Goal: Information Seeking & Learning: Learn about a topic

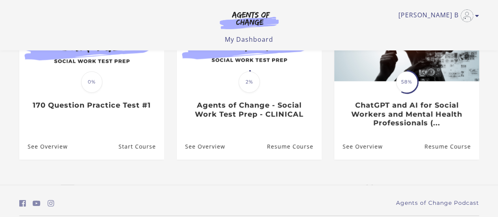
scroll to position [291, 0]
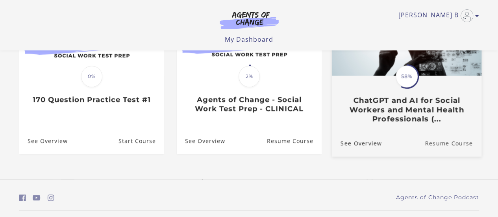
click at [437, 146] on link "Resume Course" at bounding box center [453, 143] width 57 height 26
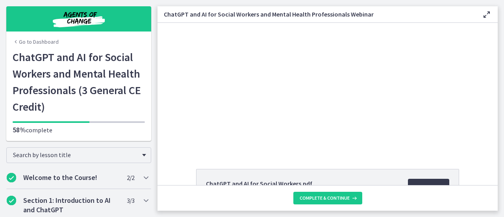
click at [187, 65] on div "Click for sound @keyframes VOLUME_SMALL_WAVE_FLASH { 0% { opacity: 0; } 33% { o…" at bounding box center [327, 87] width 340 height 128
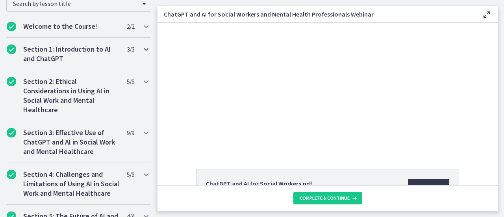
scroll to position [113, 0]
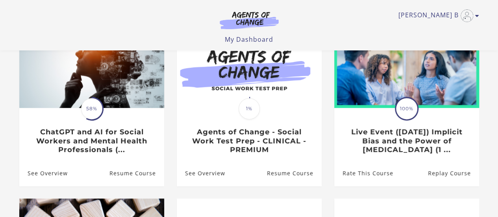
scroll to position [96, 0]
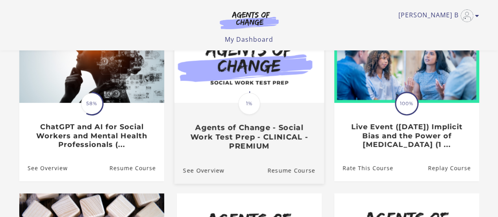
click at [264, 127] on h3 "Agents of Change - Social Work Test Prep - CLINICAL - PREMIUM" at bounding box center [249, 137] width 132 height 28
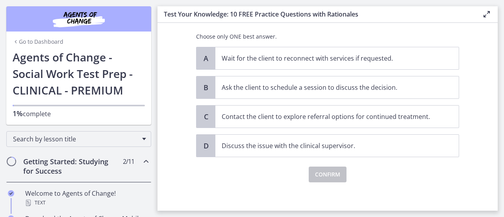
scroll to position [141, 0]
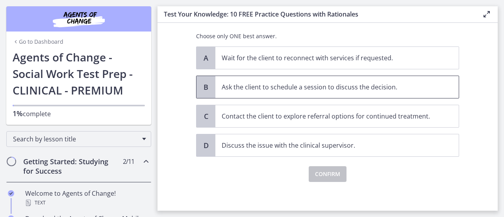
click at [301, 91] on p "Ask the client to schedule a session to discuss the decision." at bounding box center [329, 86] width 215 height 9
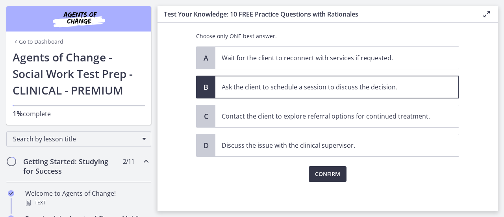
click at [324, 174] on span "Confirm" at bounding box center [327, 173] width 25 height 9
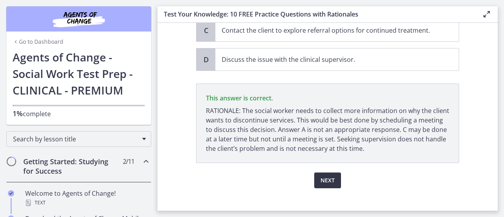
scroll to position [234, 0]
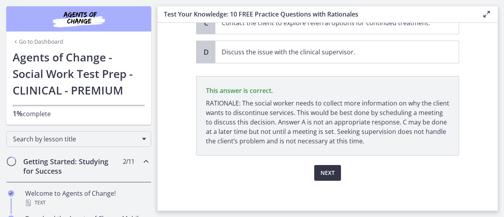
click at [324, 173] on span "Next" at bounding box center [327, 172] width 14 height 9
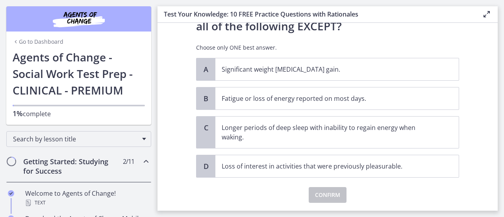
scroll to position [52, 0]
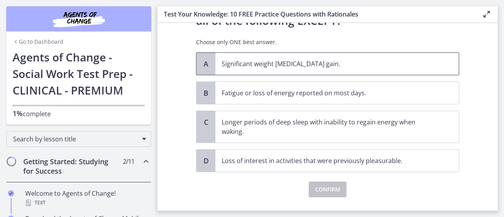
click at [268, 65] on p "Significant weight loss or weight gain." at bounding box center [329, 63] width 215 height 9
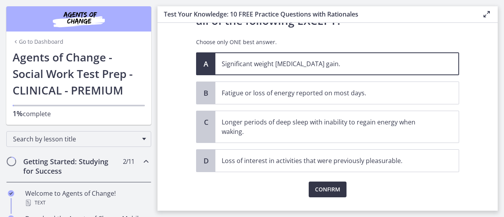
click at [325, 190] on span "Confirm" at bounding box center [327, 189] width 25 height 9
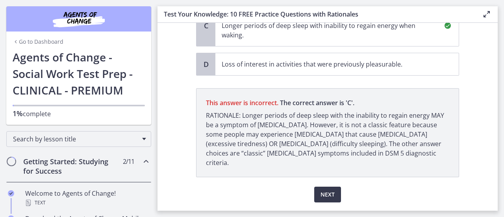
scroll to position [159, 0]
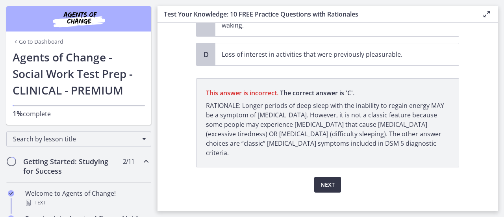
click at [326, 180] on span "Next" at bounding box center [327, 184] width 14 height 9
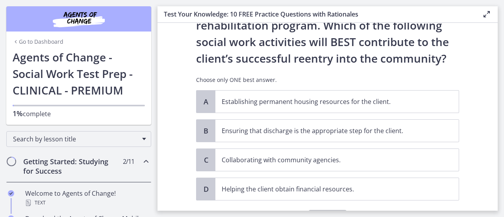
scroll to position [65, 0]
click at [375, 96] on p "Establishing permanent housing resources for the client." at bounding box center [329, 100] width 215 height 9
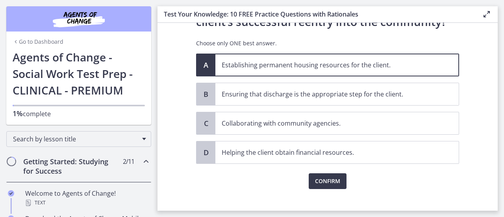
scroll to position [109, 0]
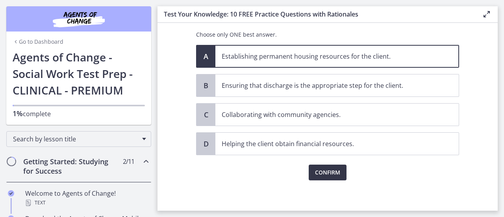
click at [324, 171] on span "Confirm" at bounding box center [327, 172] width 25 height 9
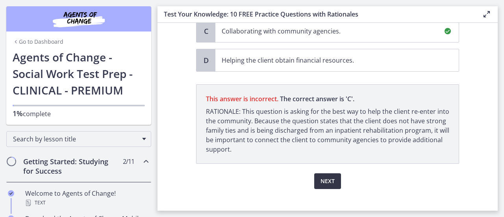
scroll to position [201, 0]
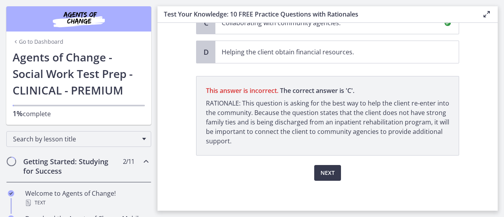
click at [389, 29] on span "Collaborating with community agencies." at bounding box center [336, 23] width 243 height 22
click at [328, 169] on span "Next" at bounding box center [327, 172] width 14 height 9
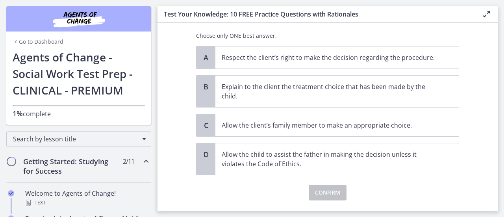
scroll to position [143, 0]
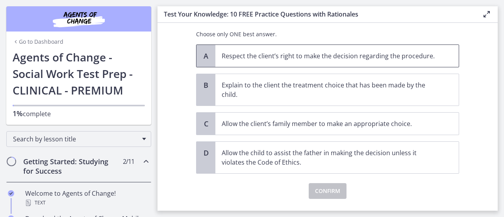
click at [308, 58] on p "Respect the client’s right to make the decision regarding the procedure." at bounding box center [329, 55] width 215 height 9
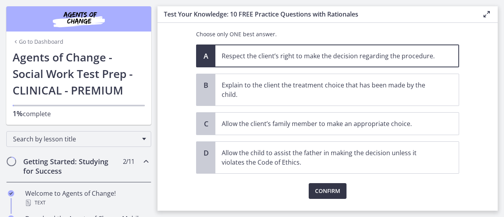
click at [328, 189] on span "Confirm" at bounding box center [327, 190] width 25 height 9
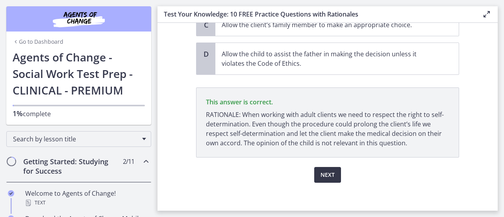
scroll to position [244, 0]
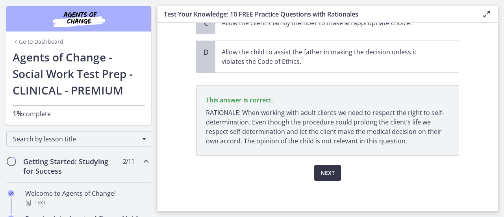
click at [326, 175] on span "Next" at bounding box center [327, 172] width 14 height 9
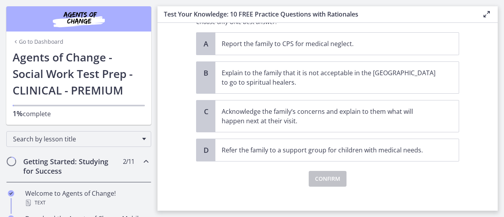
scroll to position [222, 0]
click at [401, 114] on p "Acknowledge the family’s concerns and explain to them what will happen next at …" at bounding box center [329, 115] width 215 height 19
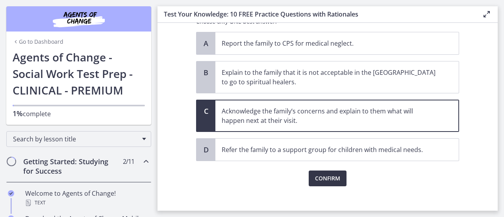
click at [323, 177] on span "Confirm" at bounding box center [327, 178] width 25 height 9
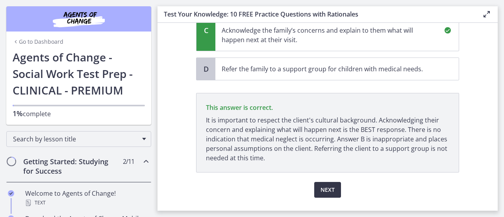
scroll to position [319, 0]
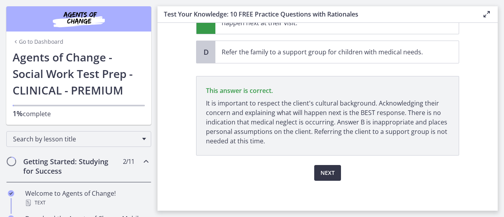
click at [323, 177] on button "Next" at bounding box center [327, 173] width 27 height 16
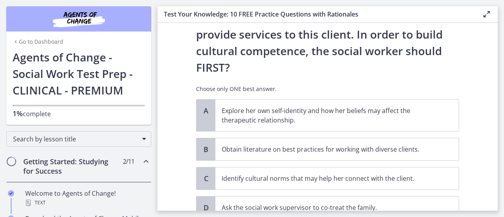
scroll to position [185, 0]
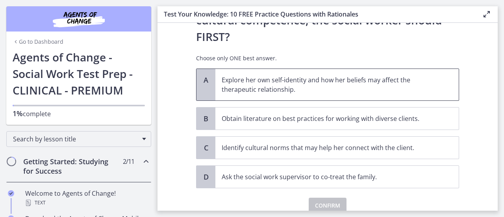
click at [351, 75] on p "Explore her own self-identity and how her beliefs may affect the therapeutic re…" at bounding box center [329, 84] width 215 height 19
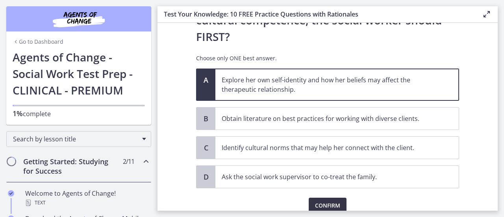
click at [329, 201] on span "Confirm" at bounding box center [327, 205] width 25 height 9
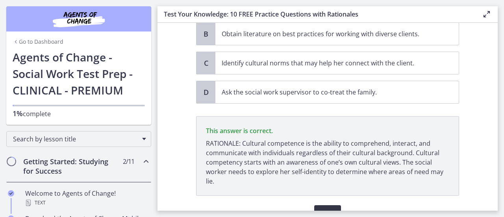
scroll to position [277, 0]
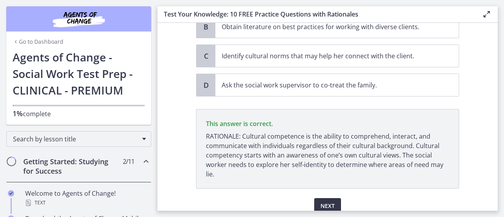
click at [329, 201] on span "Next" at bounding box center [327, 205] width 14 height 9
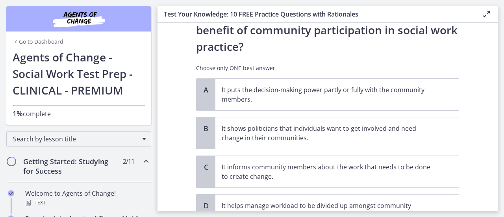
scroll to position [44, 0]
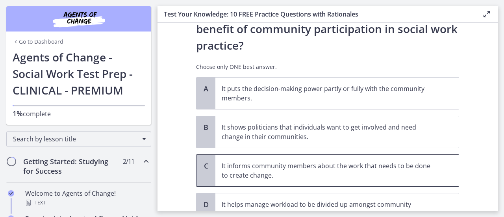
click at [344, 170] on p "It informs community members about the work that needs to be done to create cha…" at bounding box center [329, 170] width 215 height 19
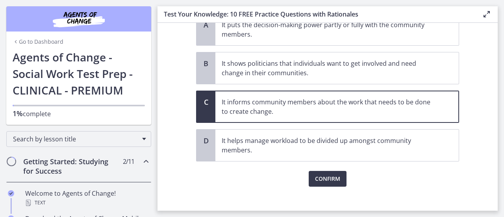
scroll to position [114, 0]
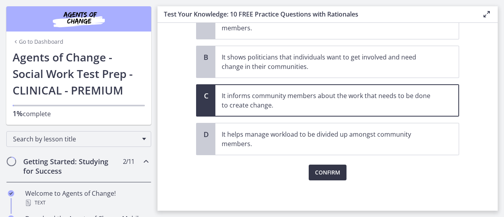
click at [325, 169] on span "Confirm" at bounding box center [327, 172] width 25 height 9
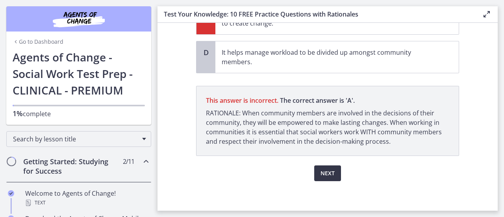
scroll to position [196, 0]
click at [327, 171] on span "Next" at bounding box center [327, 172] width 14 height 9
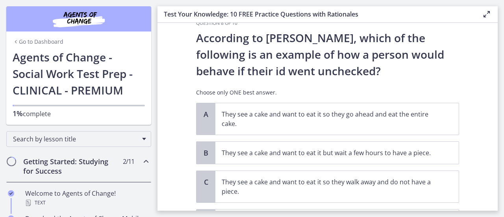
scroll to position [19, 0]
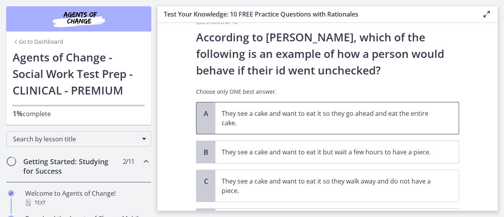
click at [384, 115] on p "They see a cake and want to eat it so they go ahead and eat the entire cake." at bounding box center [329, 118] width 215 height 19
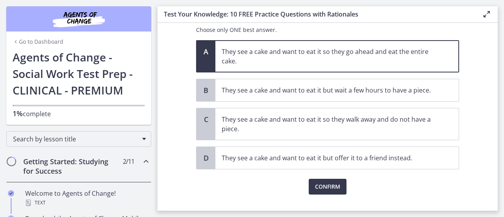
scroll to position [95, 0]
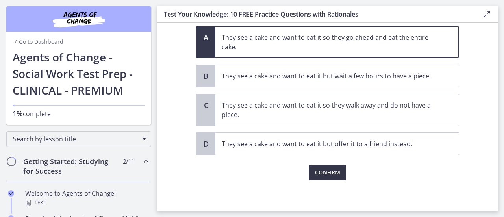
click at [327, 174] on span "Confirm" at bounding box center [327, 172] width 25 height 9
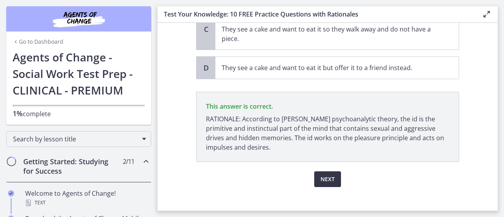
scroll to position [177, 0]
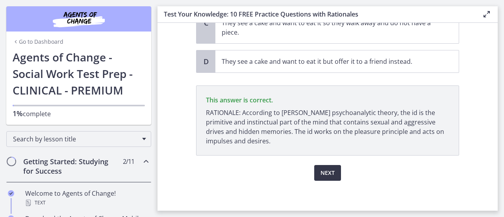
click at [322, 170] on span "Next" at bounding box center [327, 172] width 14 height 9
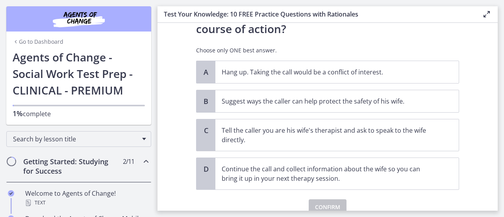
scroll to position [144, 0]
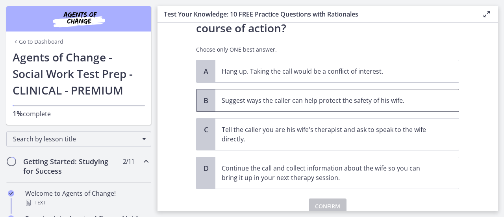
click at [375, 102] on p "Suggest ways the caller can help protect the safety of his wife." at bounding box center [329, 100] width 215 height 9
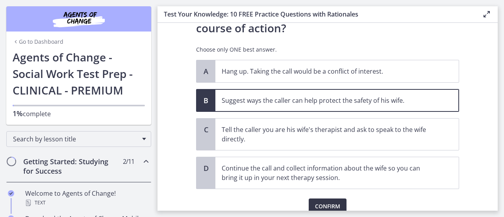
click at [324, 202] on span "Confirm" at bounding box center [327, 206] width 25 height 9
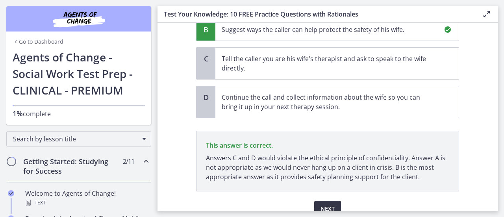
scroll to position [251, 0]
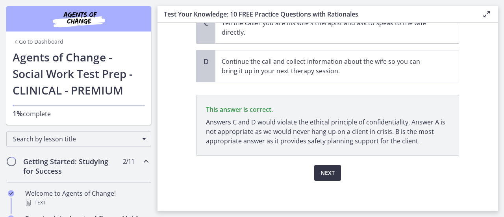
click at [331, 173] on span "Next" at bounding box center [327, 172] width 14 height 9
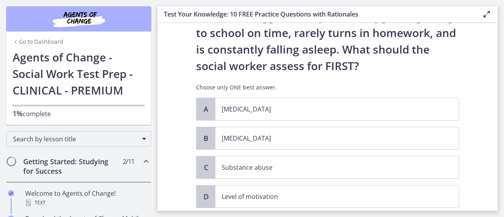
scroll to position [76, 0]
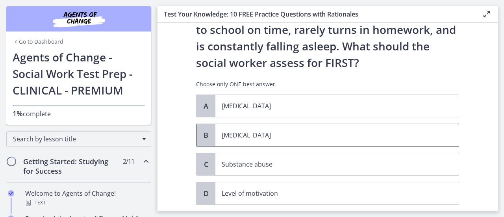
click at [264, 137] on p "Child neglect" at bounding box center [329, 134] width 215 height 9
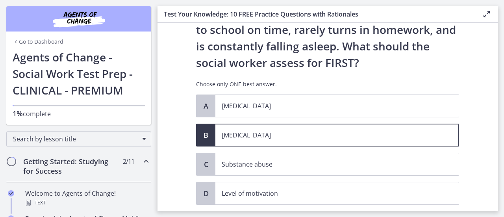
scroll to position [126, 0]
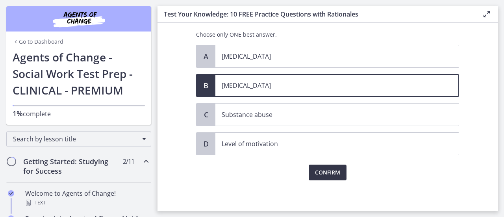
click at [323, 172] on span "Confirm" at bounding box center [327, 172] width 25 height 9
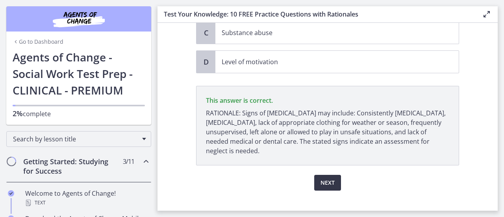
scroll to position [218, 0]
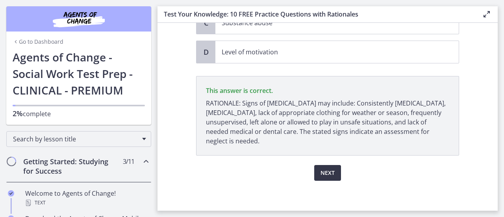
click at [324, 168] on span "Next" at bounding box center [327, 172] width 14 height 9
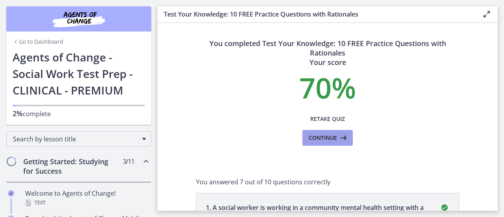
click at [341, 136] on icon at bounding box center [342, 137] width 11 height 9
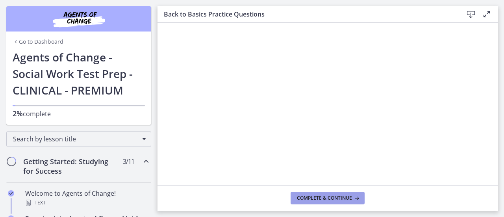
click at [335, 197] on span "Complete & continue" at bounding box center [324, 198] width 55 height 6
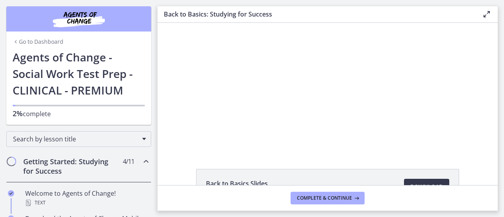
click at [165, 100] on div "Click for sound @keyframes VOLUME_SMALL_WAVE_FLASH { 0% { opacity: 0; } 33% { o…" at bounding box center [327, 87] width 340 height 128
click at [484, 12] on icon at bounding box center [486, 13] width 9 height 9
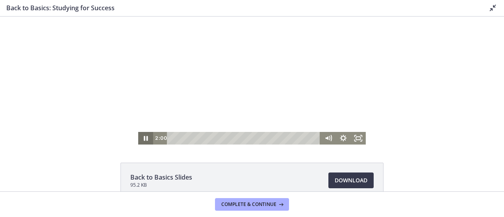
click at [145, 136] on icon "Pause" at bounding box center [145, 138] width 15 height 13
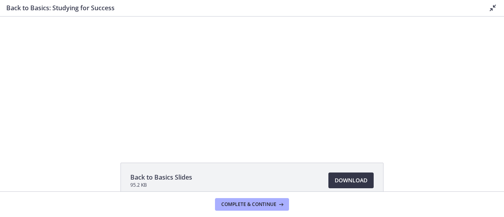
click at [353, 181] on span "Download Opens in a new window" at bounding box center [351, 180] width 33 height 9
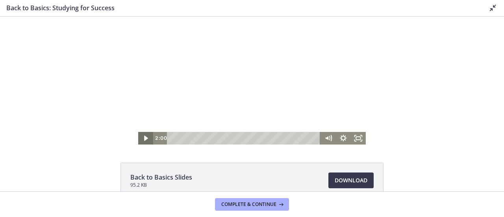
click at [144, 136] on icon "Play Video" at bounding box center [146, 138] width 15 height 13
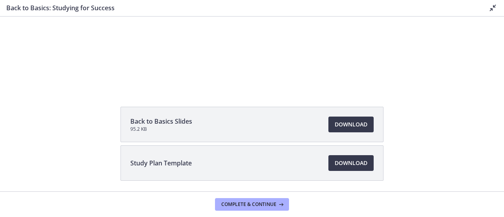
scroll to position [65, 0]
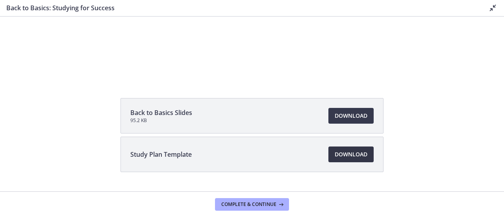
click at [346, 155] on span "Download Opens in a new window" at bounding box center [351, 154] width 33 height 9
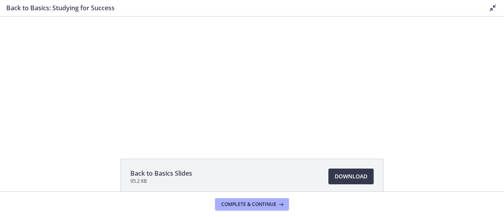
scroll to position [0, 0]
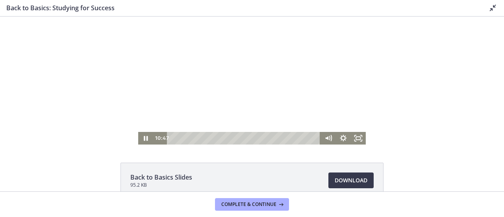
click at [309, 91] on div at bounding box center [251, 81] width 227 height 128
click at [144, 137] on icon "Play Video" at bounding box center [146, 138] width 5 height 6
click at [146, 141] on icon "Pause" at bounding box center [146, 138] width 18 height 15
click at [144, 139] on icon "Play Video" at bounding box center [146, 137] width 4 height 5
click at [140, 136] on icon "Pause" at bounding box center [146, 138] width 18 height 15
